Goal: Task Accomplishment & Management: Use online tool/utility

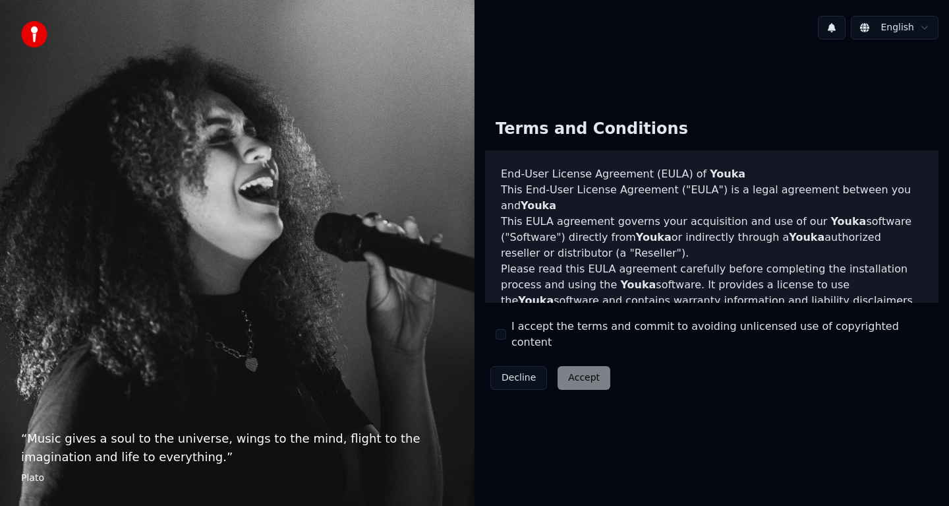
click at [579, 370] on div "Decline Accept" at bounding box center [550, 378] width 131 height 34
click at [560, 339] on label "I accept the terms and commit to avoiding unlicensed use of copyrighted content" at bounding box center [720, 334] width 417 height 32
click at [506, 339] on button "I accept the terms and commit to avoiding unlicensed use of copyrighted content" at bounding box center [501, 334] width 11 height 11
click at [570, 373] on button "Accept" at bounding box center [584, 378] width 53 height 24
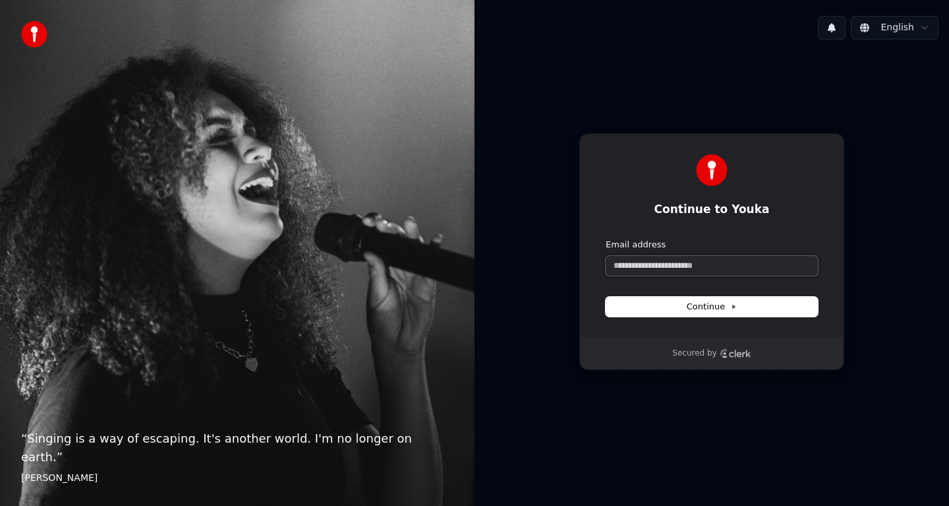
click at [655, 272] on input "Email address" at bounding box center [712, 266] width 212 height 20
click at [606, 239] on button "submit" at bounding box center [606, 239] width 0 height 0
type input "**********"
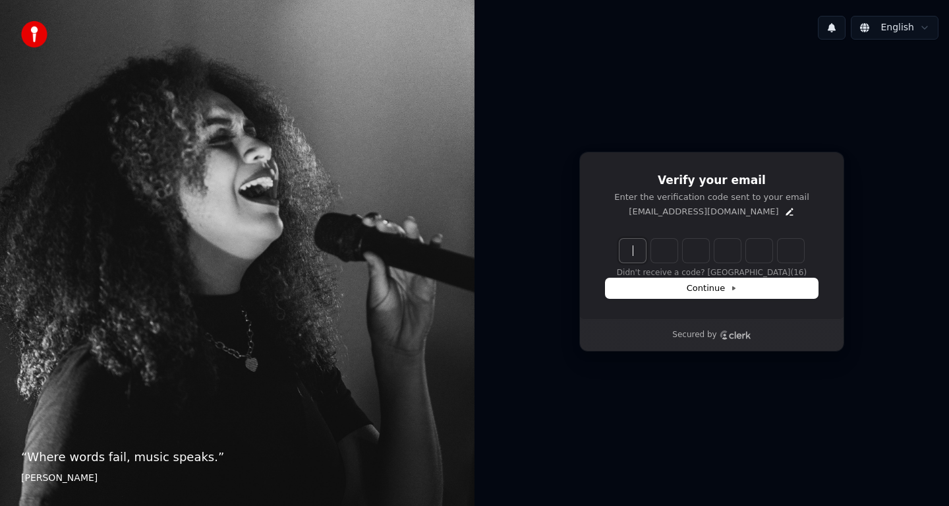
click at [638, 257] on input "Enter verification code" at bounding box center [725, 251] width 211 height 24
type input "******"
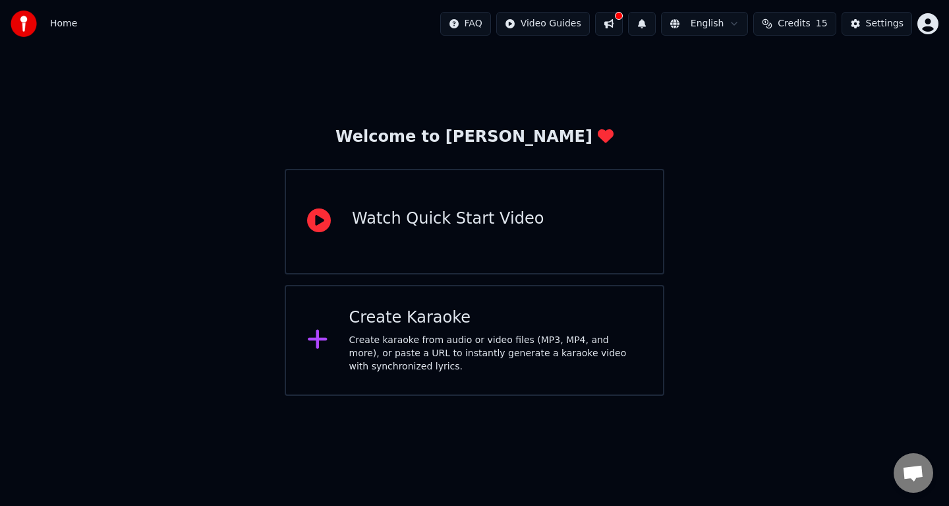
click at [558, 231] on div "Watch Quick Start Video" at bounding box center [475, 221] width 380 height 105
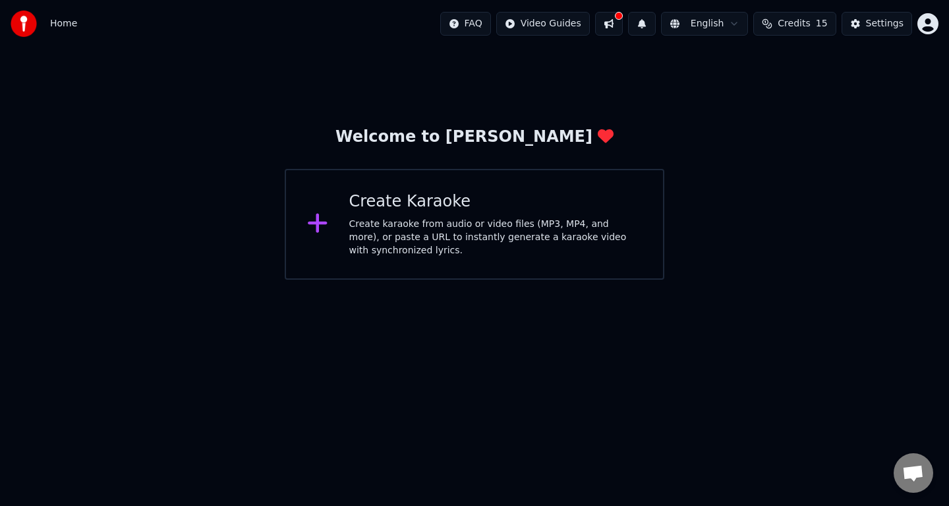
click at [478, 264] on div "Create Karaoke Create karaoke from audio or video files (MP3, MP4, and more), o…" at bounding box center [475, 224] width 380 height 111
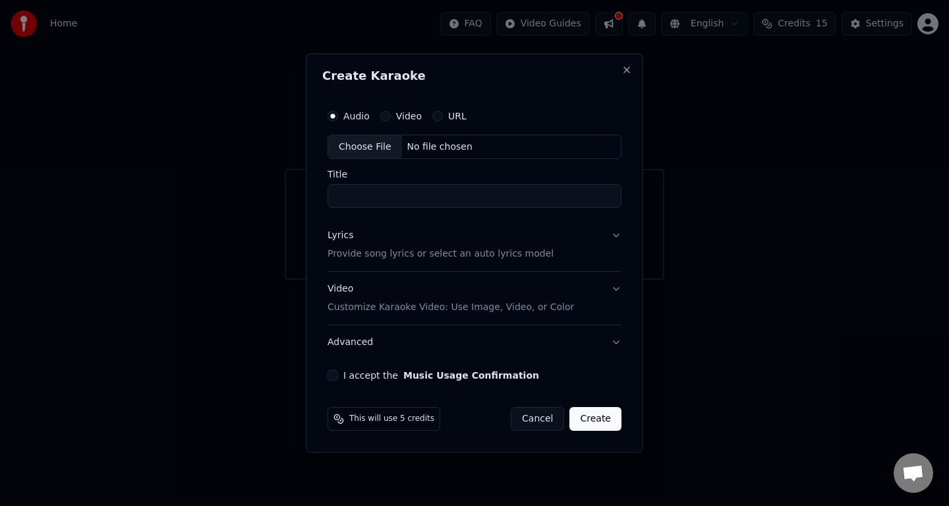
click at [445, 114] on div "URL" at bounding box center [450, 116] width 34 height 11
click at [434, 115] on button "URL" at bounding box center [438, 116] width 11 height 11
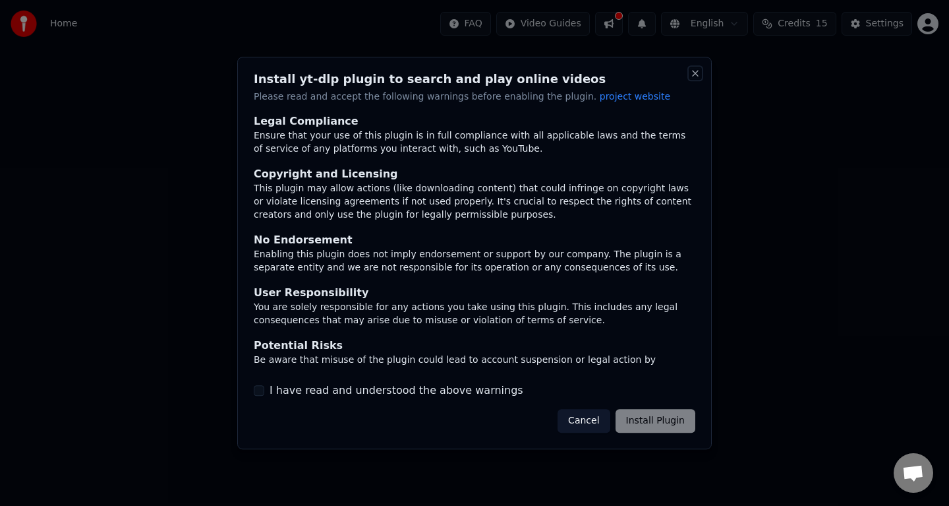
click at [695, 73] on button "Close" at bounding box center [695, 73] width 11 height 11
click at [695, 76] on button "Close" at bounding box center [695, 73] width 11 height 11
click at [596, 422] on button "Cancel" at bounding box center [584, 421] width 52 height 24
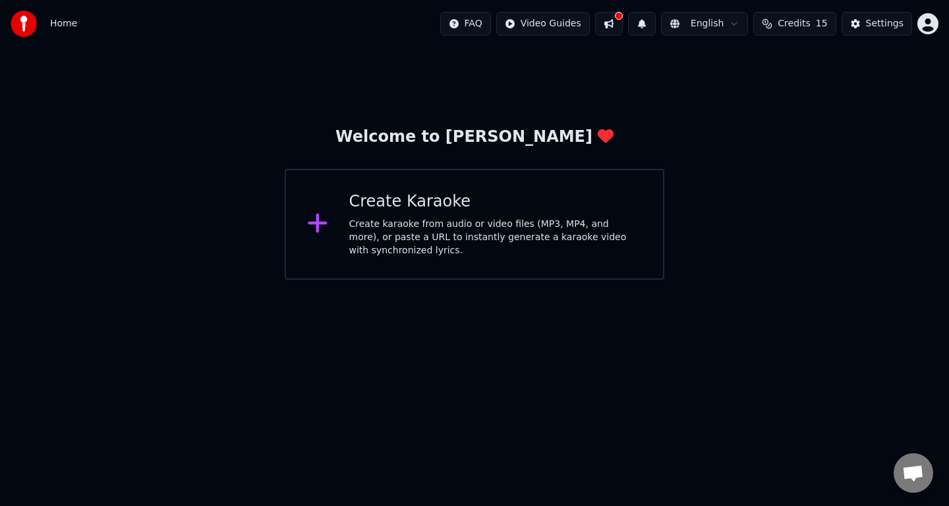
click at [498, 220] on div "Create karaoke from audio or video files (MP3, MP4, and more), or paste a URL t…" at bounding box center [495, 238] width 293 height 40
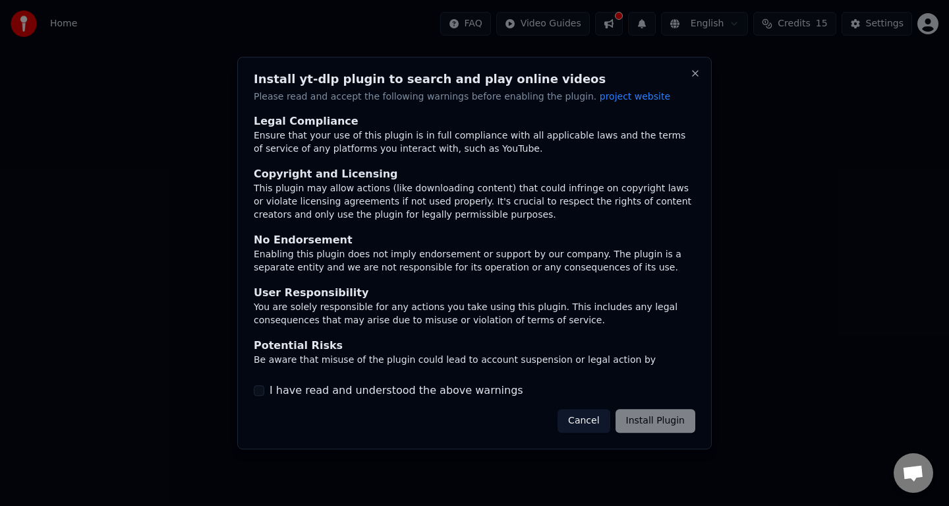
click at [430, 392] on label "I have read and understood the above warnings" at bounding box center [397, 390] width 254 height 16
click at [264, 392] on button "I have read and understood the above warnings" at bounding box center [259, 390] width 11 height 11
click at [646, 419] on button "Install Plugin" at bounding box center [656, 421] width 80 height 24
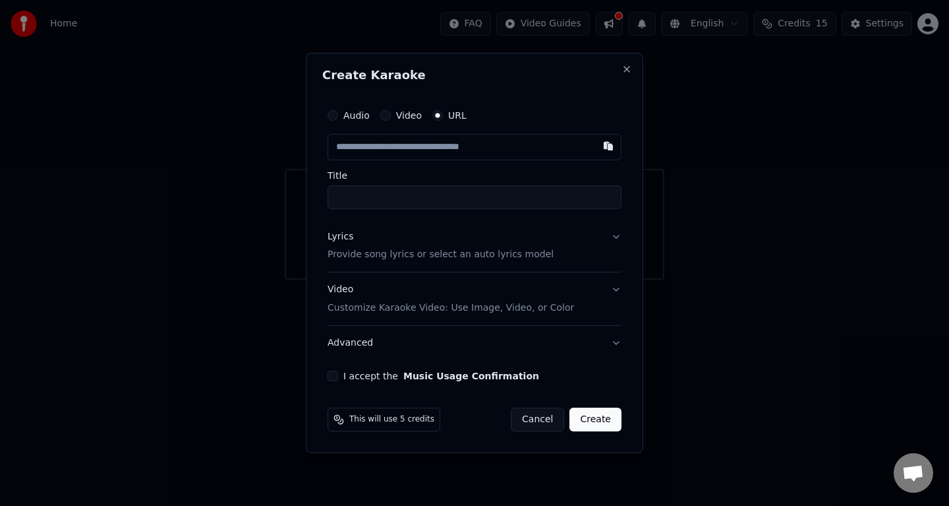
type input "**********"
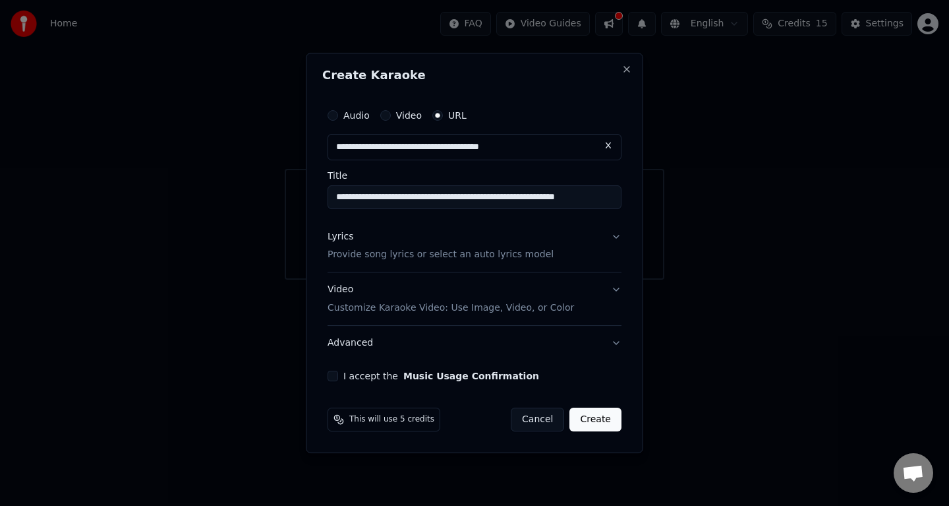
type input "**********"
click at [592, 419] on button "Create" at bounding box center [596, 419] width 52 height 24
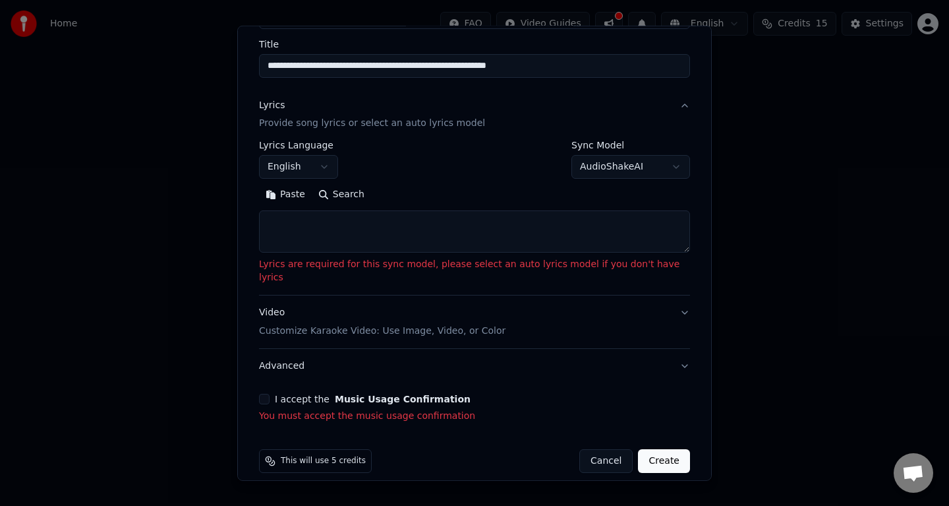
scroll to position [105, 0]
click at [314, 394] on label "I accept the Music Usage Confirmation" at bounding box center [373, 398] width 196 height 9
click at [270, 393] on button "I accept the Music Usage Confirmation" at bounding box center [264, 398] width 11 height 11
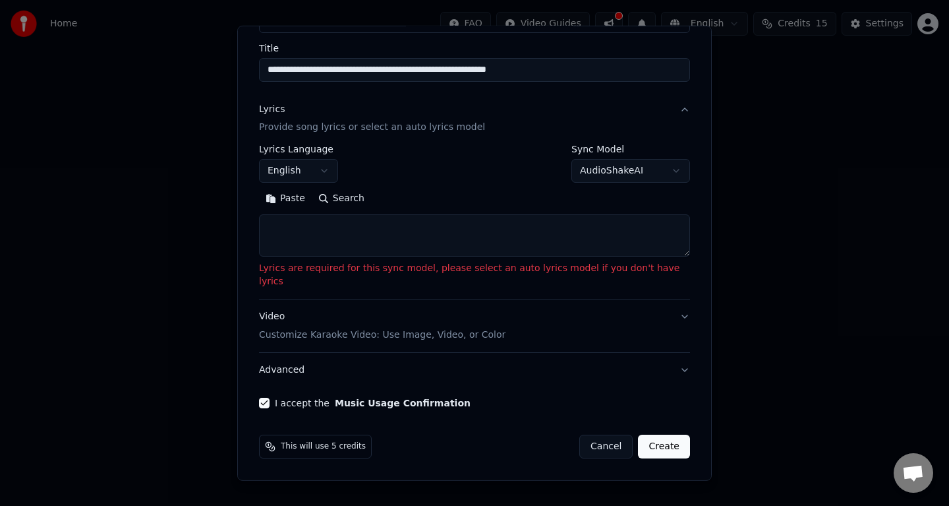
scroll to position [86, 0]
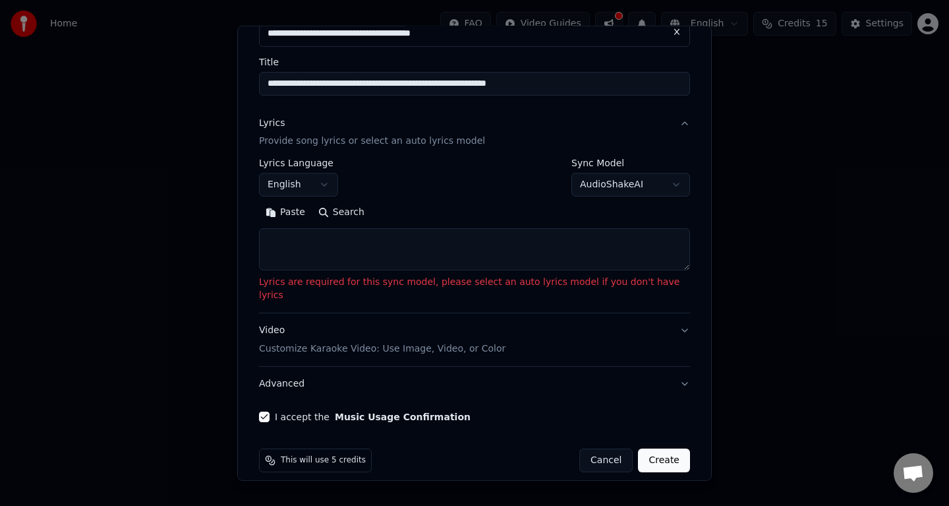
click at [318, 186] on body "**********" at bounding box center [474, 140] width 949 height 280
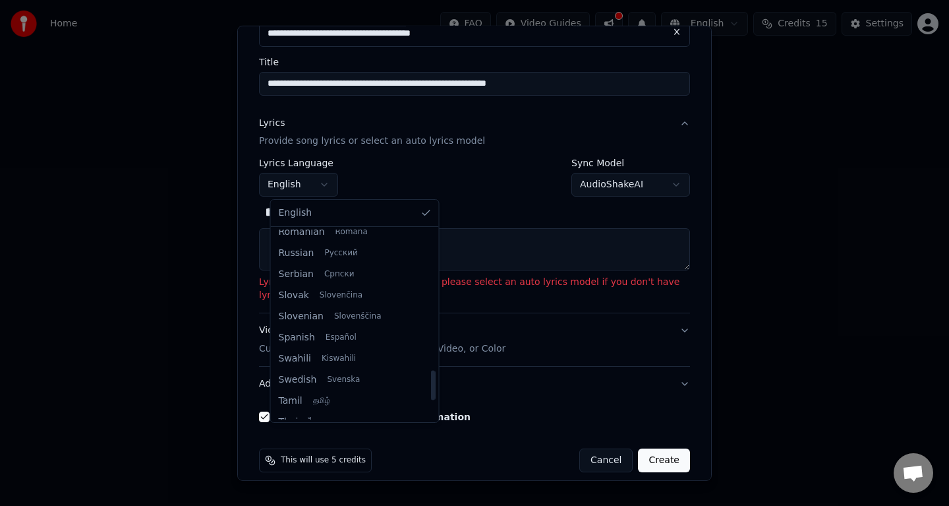
scroll to position [1012, 0]
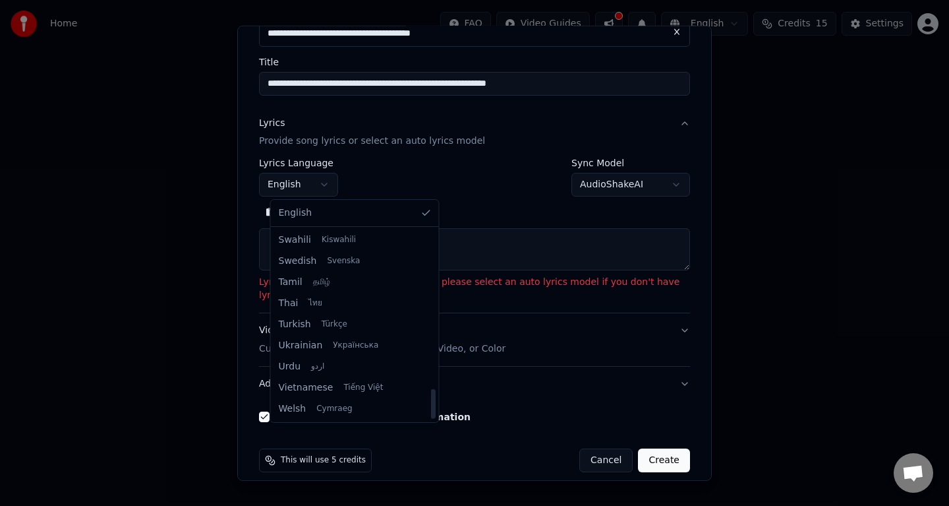
select select "**"
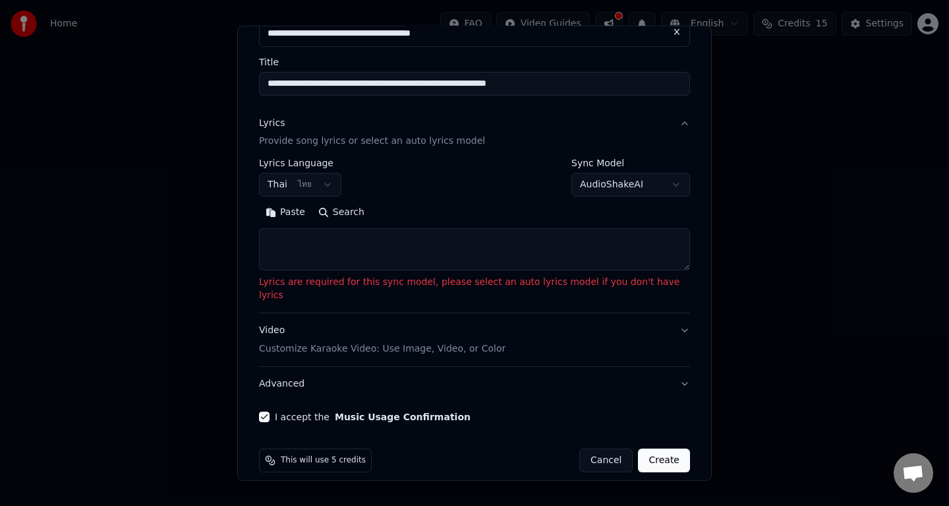
click at [365, 242] on textarea at bounding box center [474, 249] width 431 height 42
paste textarea "**********"
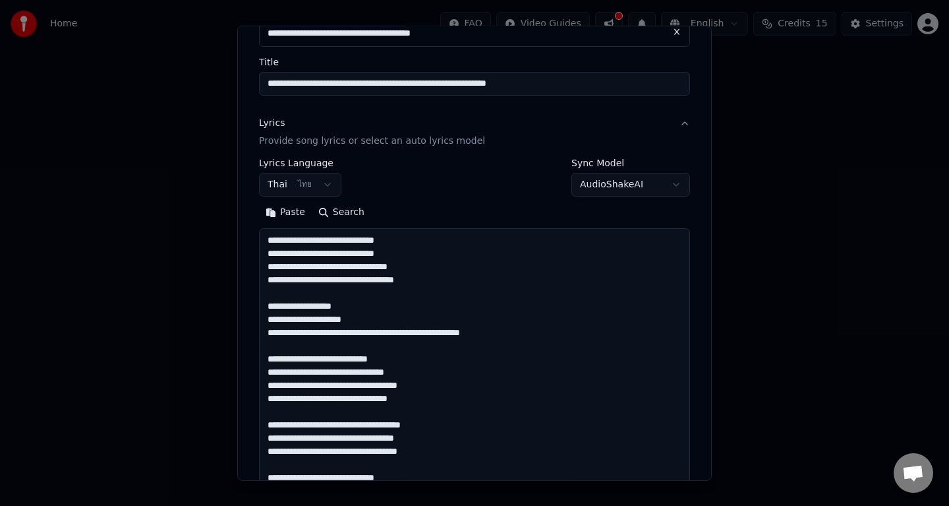
scroll to position [68, 0]
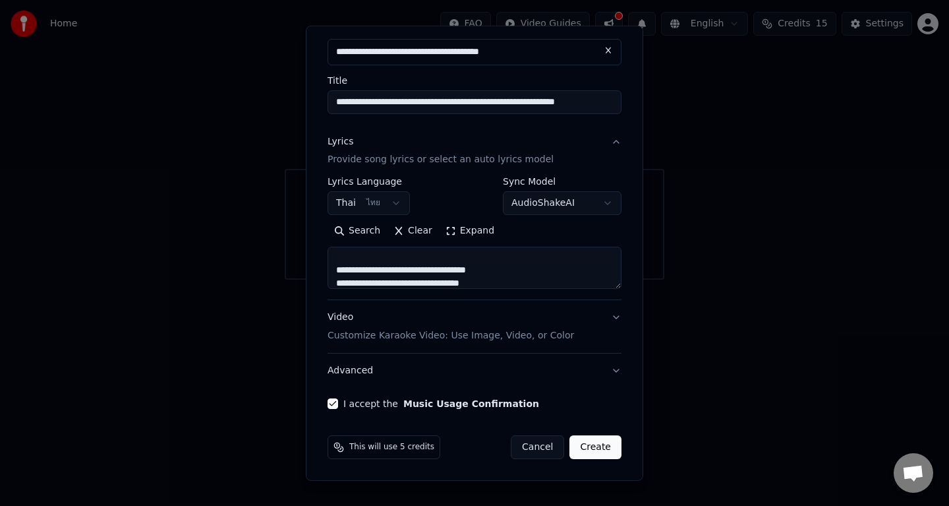
type textarea "**********"
click at [595, 444] on button "Create" at bounding box center [596, 447] width 52 height 24
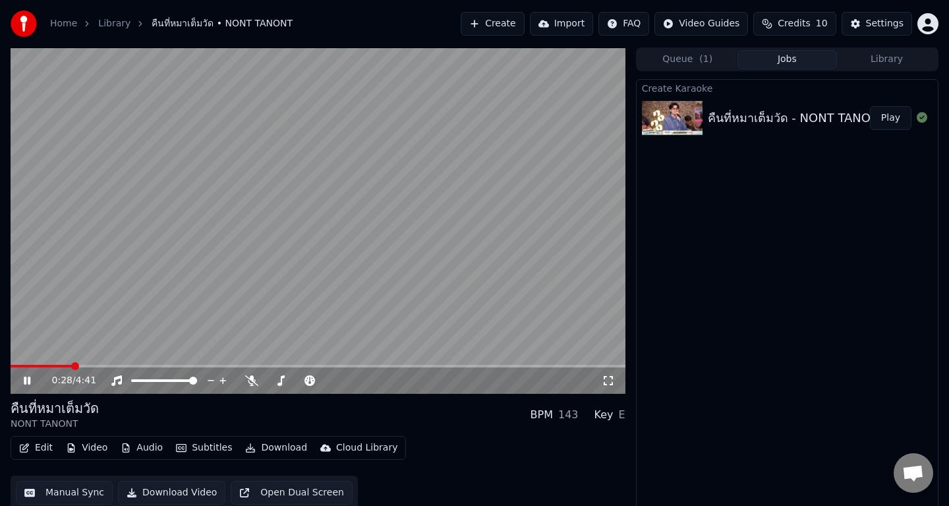
scroll to position [3, 0]
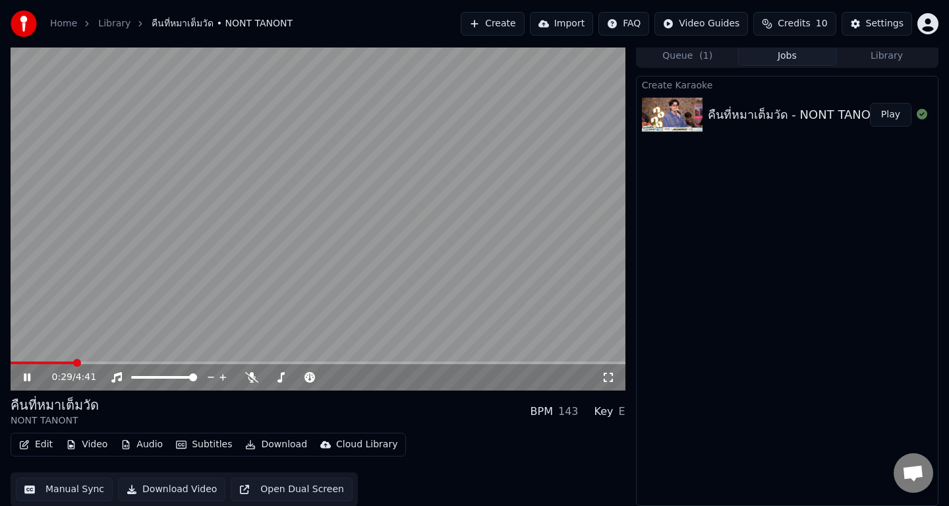
click at [36, 359] on video at bounding box center [318, 217] width 615 height 346
click at [208, 443] on button "Subtitles" at bounding box center [204, 444] width 67 height 18
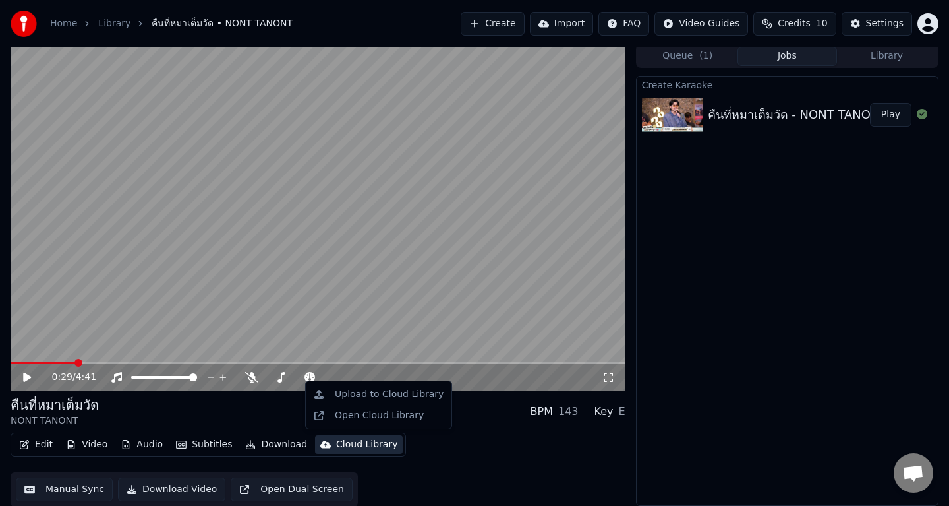
click at [148, 317] on video at bounding box center [318, 217] width 615 height 346
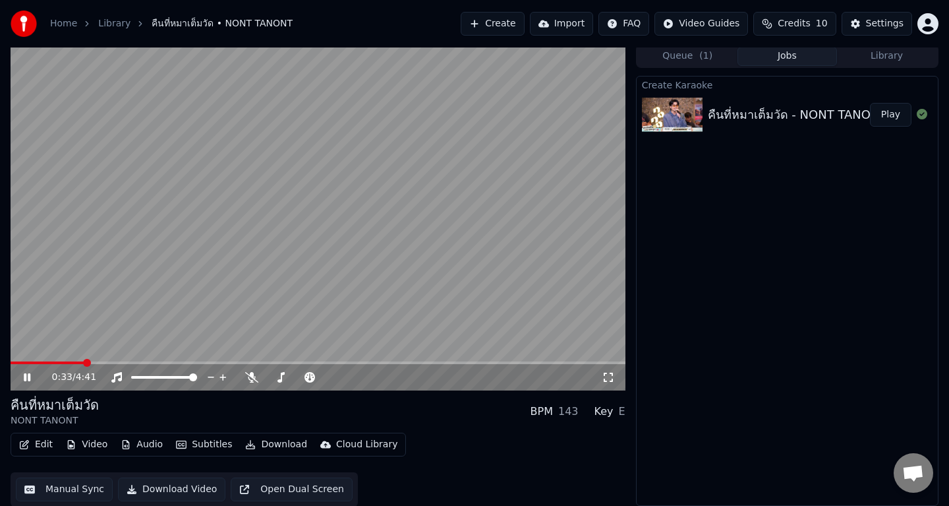
click at [148, 317] on video at bounding box center [318, 217] width 615 height 346
click at [44, 443] on button "Edit" at bounding box center [36, 444] width 44 height 18
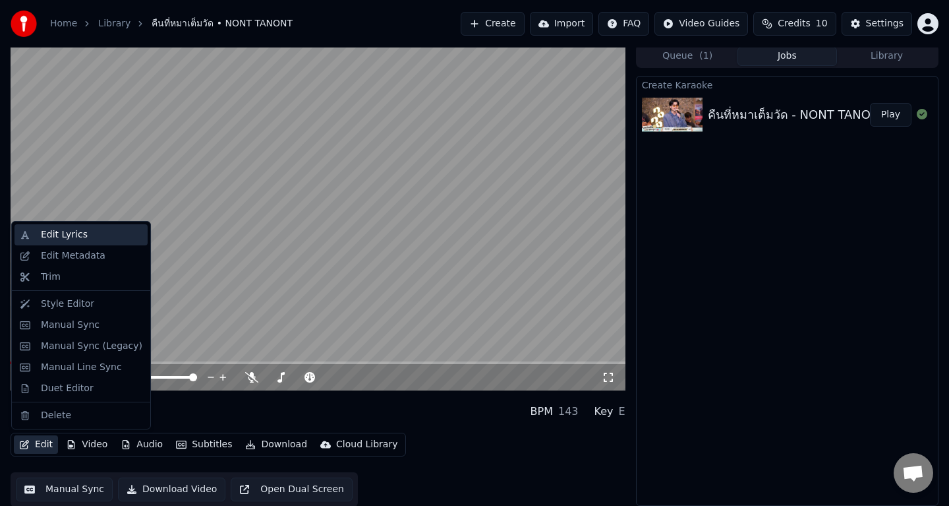
click at [117, 243] on div "Edit Lyrics" at bounding box center [81, 234] width 133 height 21
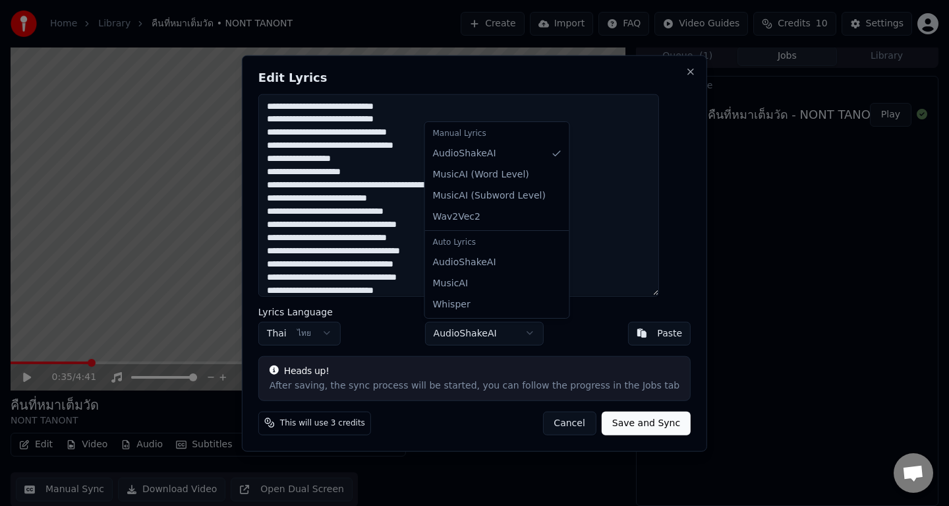
click at [498, 337] on body "Home Library คืนที่หมาเต็มวัด • NONT TANONT Create Import FAQ Video Guides Cred…" at bounding box center [474, 250] width 949 height 506
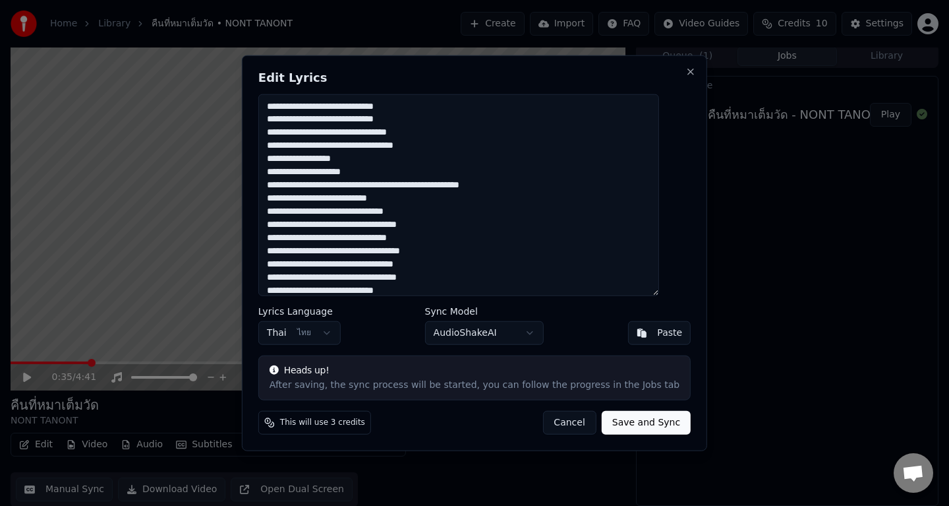
click at [498, 337] on body "Home Library คืนที่หมาเต็มวัด • NONT TANONT Create Import FAQ Video Guides Cred…" at bounding box center [474, 250] width 949 height 506
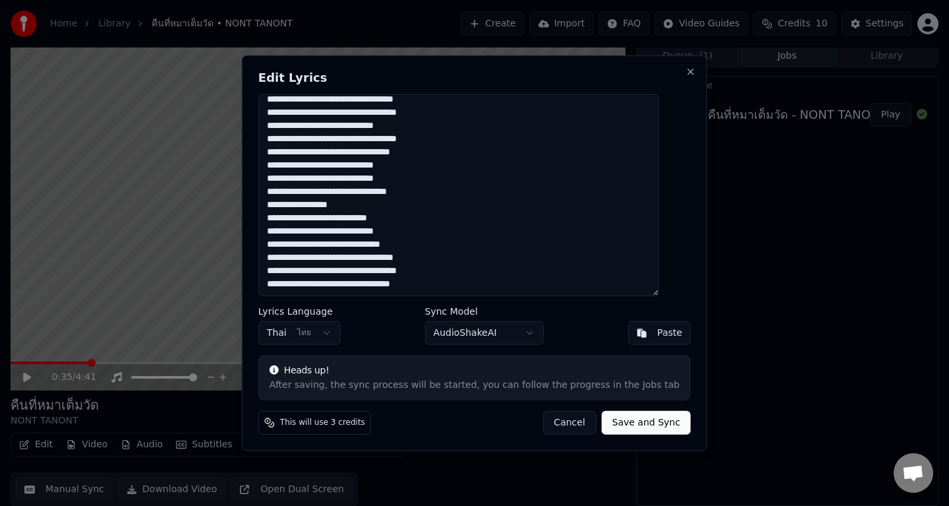
scroll to position [0, 0]
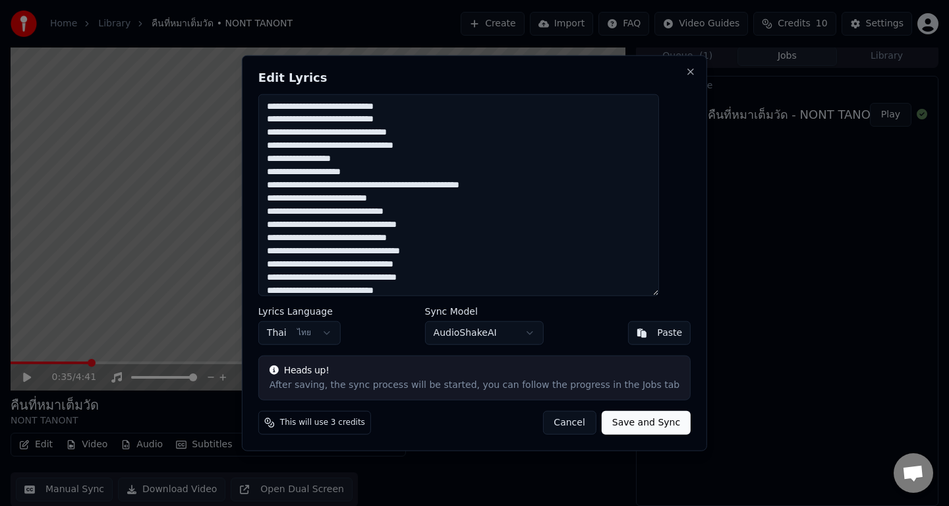
click at [546, 381] on div "After saving, the sync process will be started, you can follow the progress in …" at bounding box center [475, 384] width 410 height 13
click at [568, 431] on button "Cancel" at bounding box center [569, 423] width 53 height 24
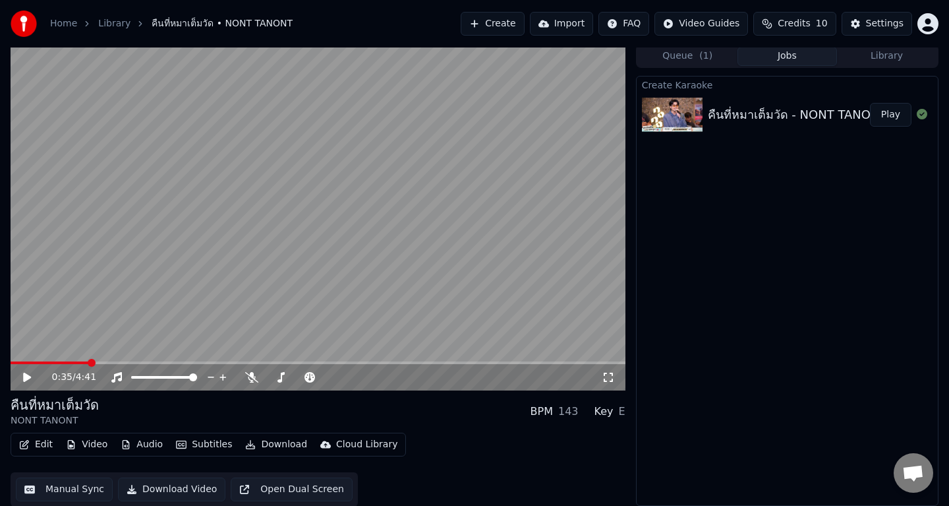
click at [364, 284] on video at bounding box center [318, 217] width 615 height 346
click at [84, 359] on video at bounding box center [318, 217] width 615 height 346
click at [84, 363] on span at bounding box center [57, 362] width 93 height 3
click at [74, 361] on span at bounding box center [48, 362] width 75 height 3
click at [376, 187] on video at bounding box center [318, 217] width 615 height 346
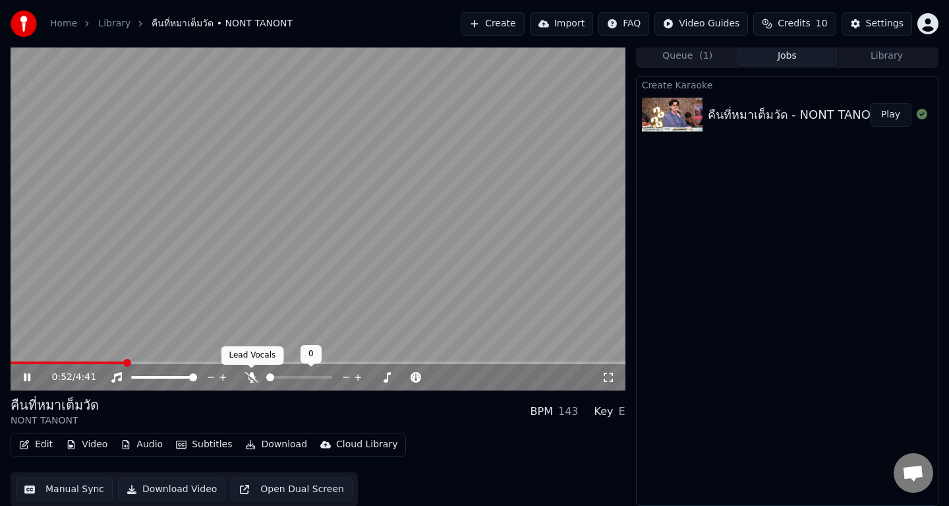
click at [251, 378] on icon at bounding box center [251, 377] width 13 height 11
click at [88, 359] on video at bounding box center [318, 217] width 615 height 346
click at [94, 361] on span at bounding box center [52, 362] width 83 height 3
click at [137, 247] on video at bounding box center [318, 217] width 615 height 346
click at [75, 364] on div "0:39 / 4:41" at bounding box center [318, 377] width 615 height 26
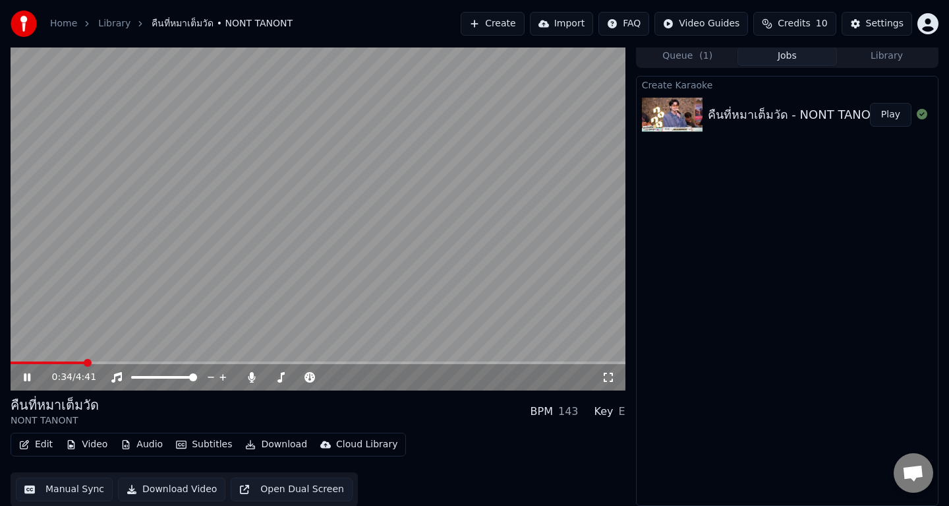
click at [85, 362] on span at bounding box center [48, 362] width 75 height 3
click at [69, 362] on span at bounding box center [40, 362] width 59 height 3
click at [117, 378] on icon at bounding box center [116, 377] width 13 height 11
click at [249, 374] on icon at bounding box center [251, 377] width 7 height 11
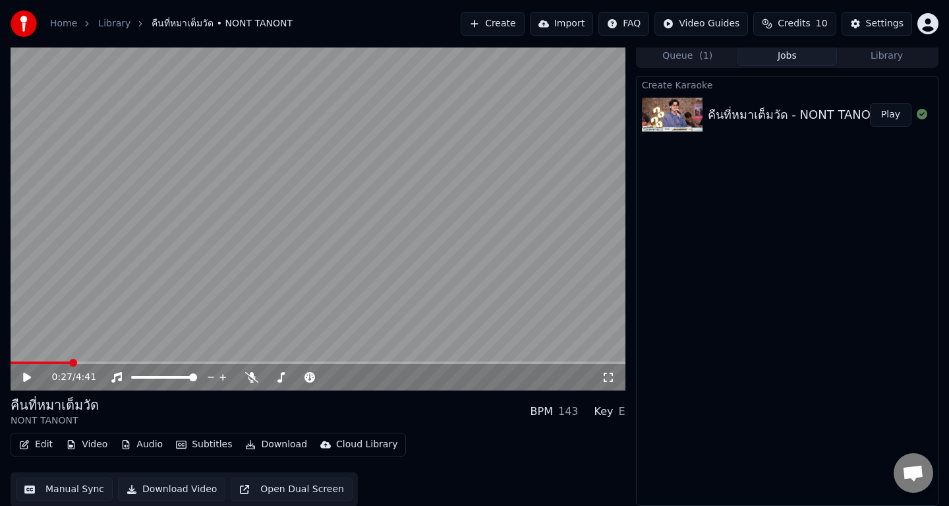
click at [379, 262] on video at bounding box center [318, 217] width 615 height 346
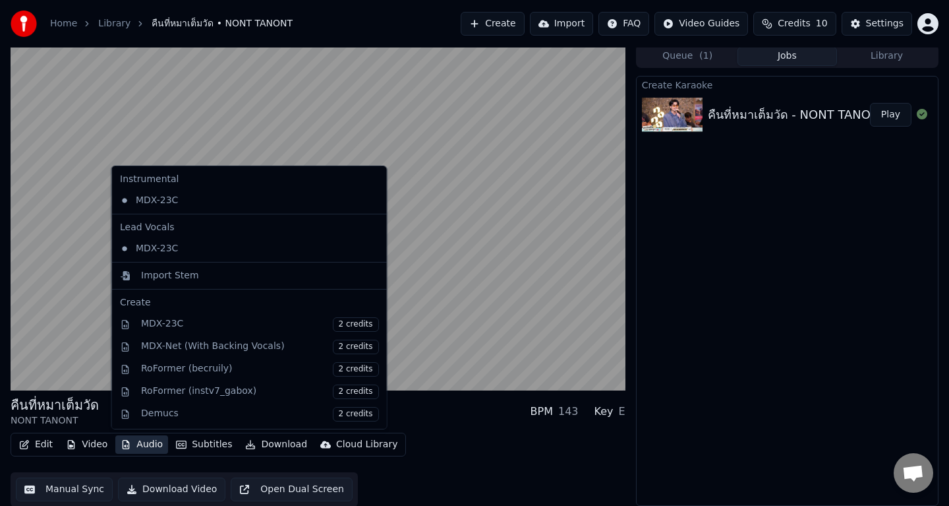
click at [142, 442] on button "Audio" at bounding box center [141, 444] width 53 height 18
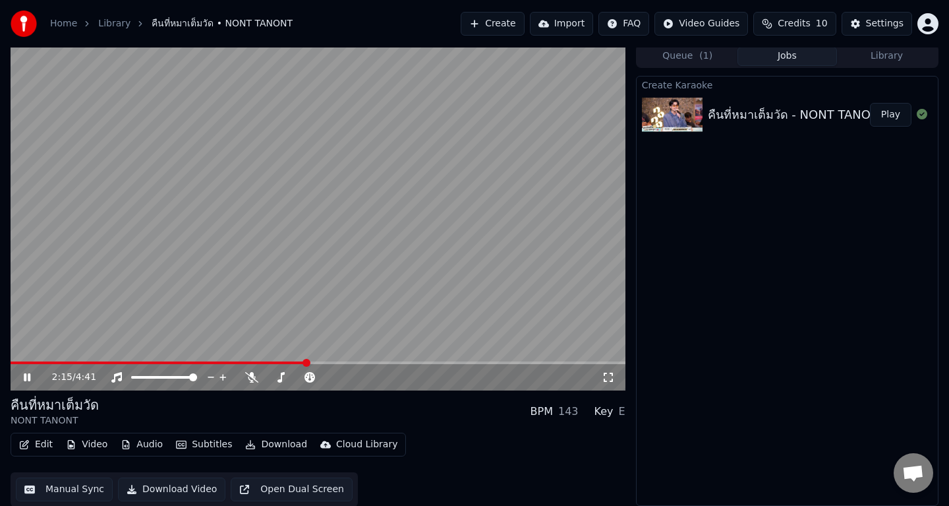
click at [603, 413] on div "Key" at bounding box center [604, 412] width 19 height 16
click at [34, 444] on button "Edit" at bounding box center [36, 444] width 44 height 18
click at [214, 409] on div "คืนที่หมาเต็มวัด NONT TANONT BPM 143 Key E" at bounding box center [318, 412] width 615 height 32
